Goal: Contribute content: Add original content to the website for others to see

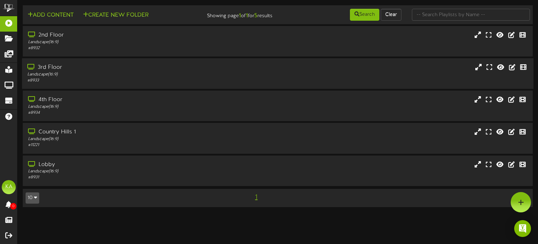
drag, startPoint x: 275, startPoint y: 72, endPoint x: 270, endPoint y: 74, distance: 5.7
click at [275, 72] on div "3rd Floor Landscape ( 16:9 ) # 8933" at bounding box center [278, 73] width 512 height 20
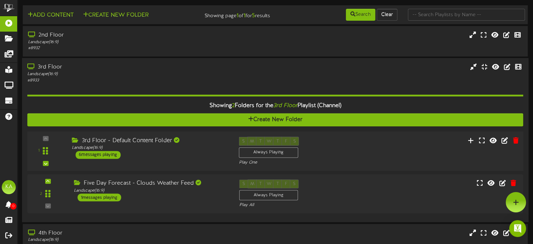
click at [386, 148] on div "1 ( 16:9" at bounding box center [275, 151] width 501 height 29
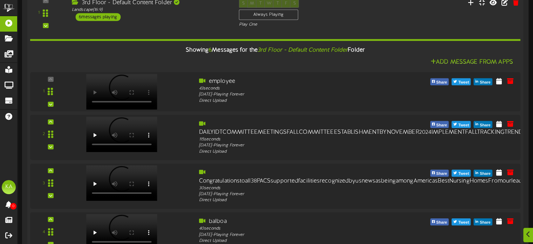
scroll to position [140, 0]
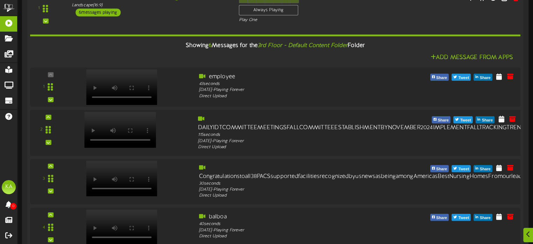
click at [172, 134] on div at bounding box center [131, 127] width 124 height 25
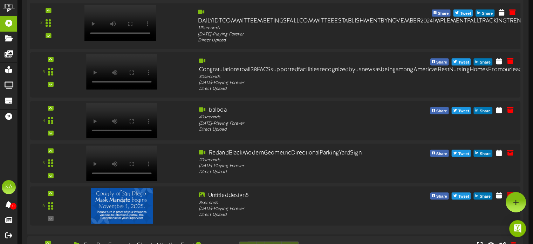
scroll to position [245, 0]
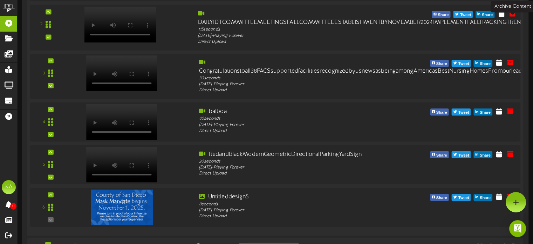
drag, startPoint x: 514, startPoint y: 12, endPoint x: 504, endPoint y: 25, distance: 16.4
click at [504, 25] on div "2" at bounding box center [275, 27] width 495 height 35
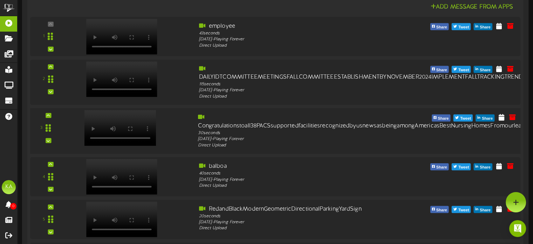
scroll to position [175, 0]
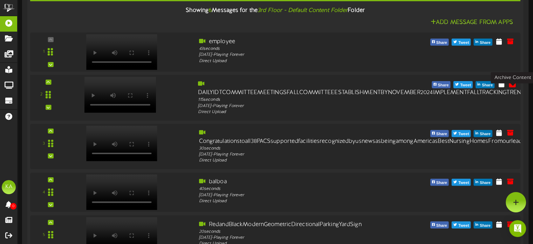
click at [511, 82] on icon at bounding box center [513, 84] width 8 height 8
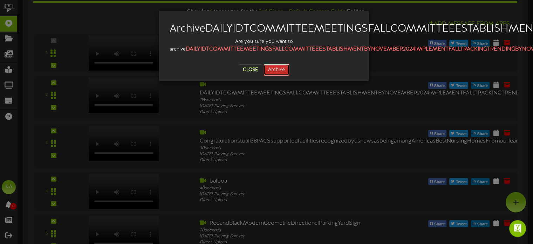
click at [279, 76] on button "Archive" at bounding box center [277, 70] width 26 height 12
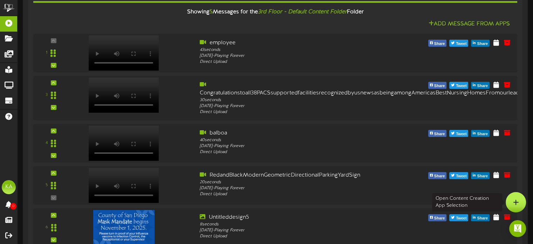
click at [519, 195] on div at bounding box center [516, 202] width 20 height 20
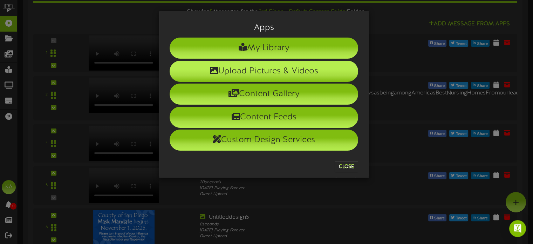
click at [264, 63] on li "Upload Pictures & Videos" at bounding box center [264, 71] width 189 height 21
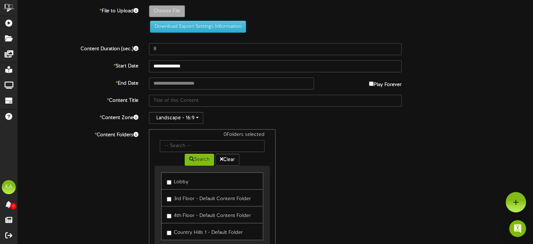
click at [175, 181] on label "Lobby" at bounding box center [178, 180] width 22 height 9
click at [182, 195] on label "3rd Floor - Default Content Folder" at bounding box center [209, 197] width 84 height 9
click at [185, 220] on link "4th Floor - Default Content Folder" at bounding box center [212, 214] width 102 height 17
click at [188, 214] on label "4th Floor - Default Content Folder" at bounding box center [209, 214] width 84 height 9
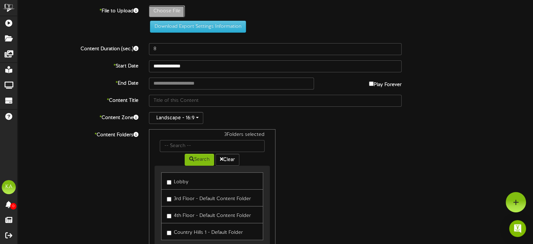
type input "**********"
type input "Untitleddesign19"
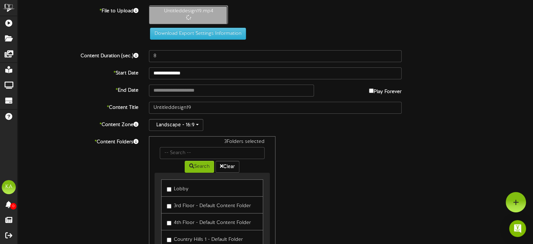
type input "36"
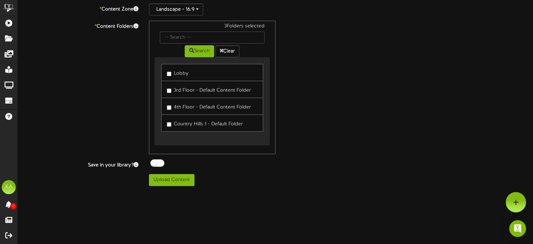
scroll to position [143, 0]
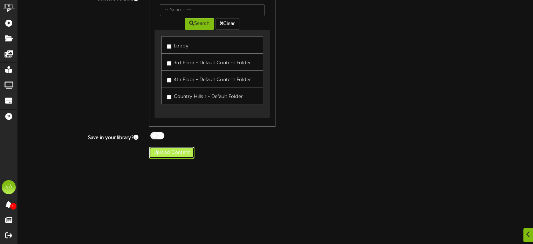
click at [179, 155] on button "Upload Content" at bounding box center [172, 153] width 46 height 12
type input "**********"
